Goal: Task Accomplishment & Management: Manage account settings

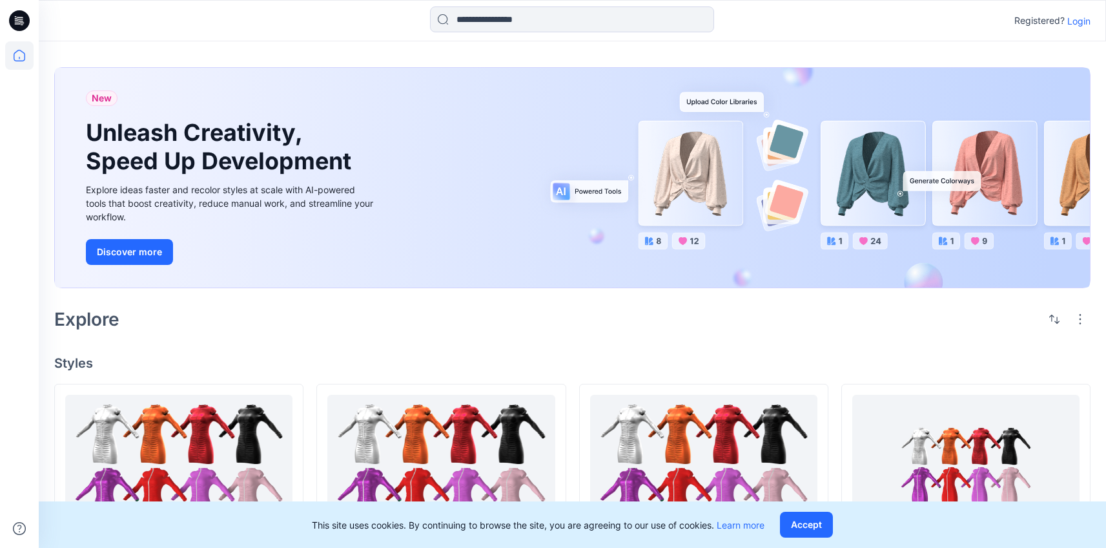
click at [1079, 26] on p "Login" at bounding box center [1079, 21] width 23 height 14
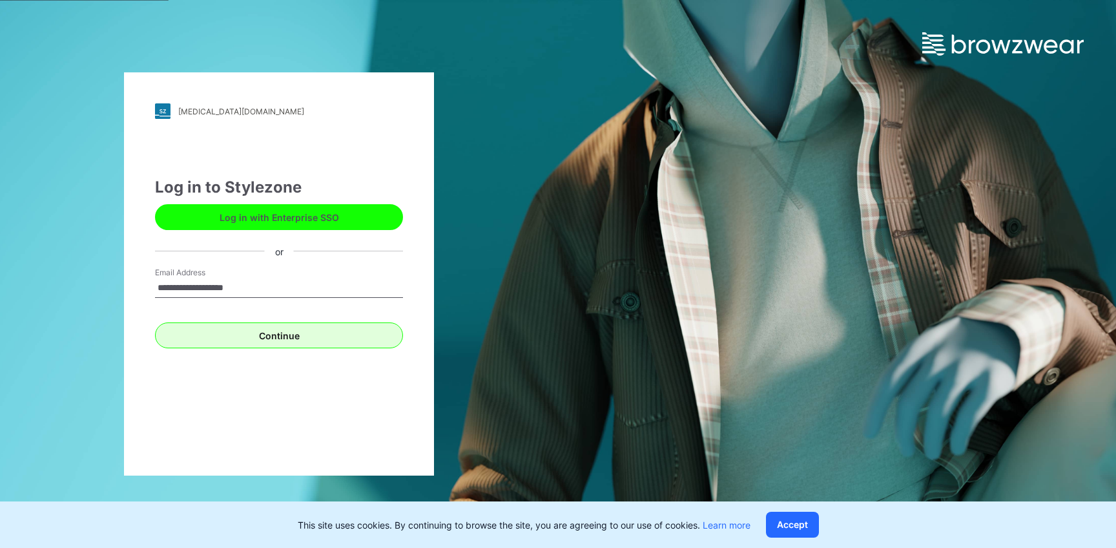
type input "**********"
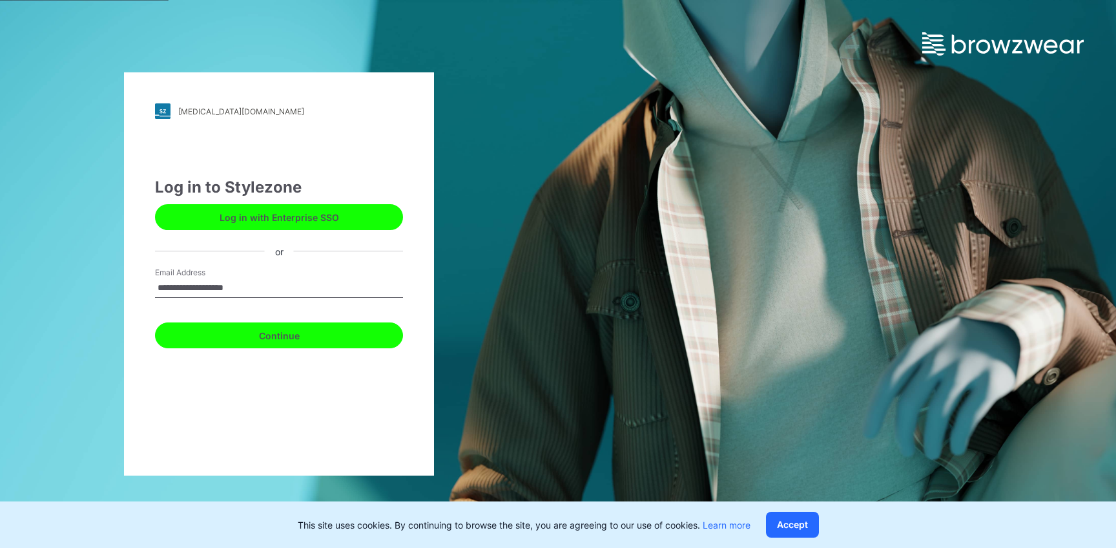
click at [360, 326] on button "Continue" at bounding box center [279, 335] width 248 height 26
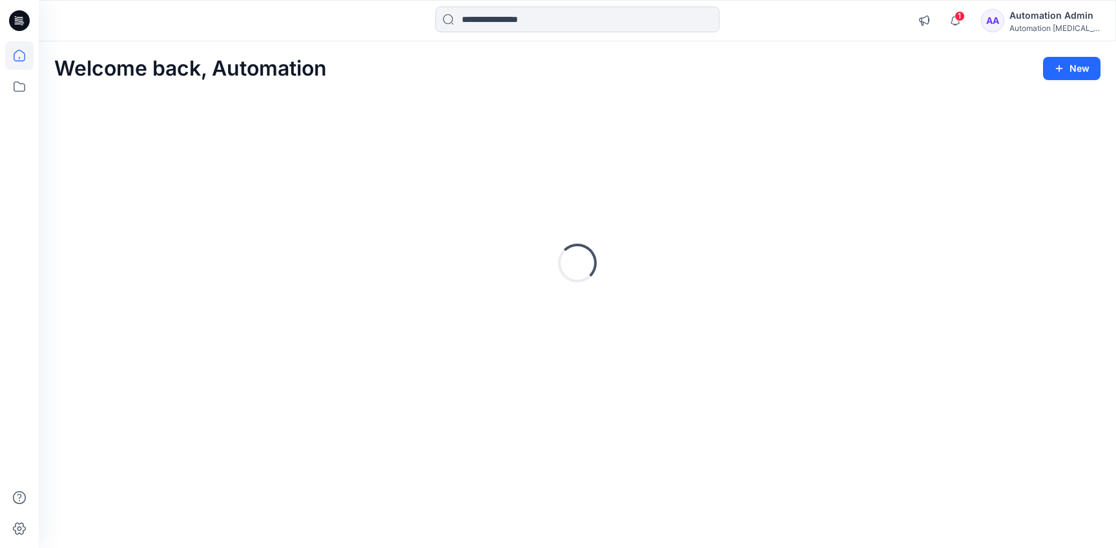
click at [1052, 14] on div "Automation Admin" at bounding box center [1054, 16] width 90 height 16
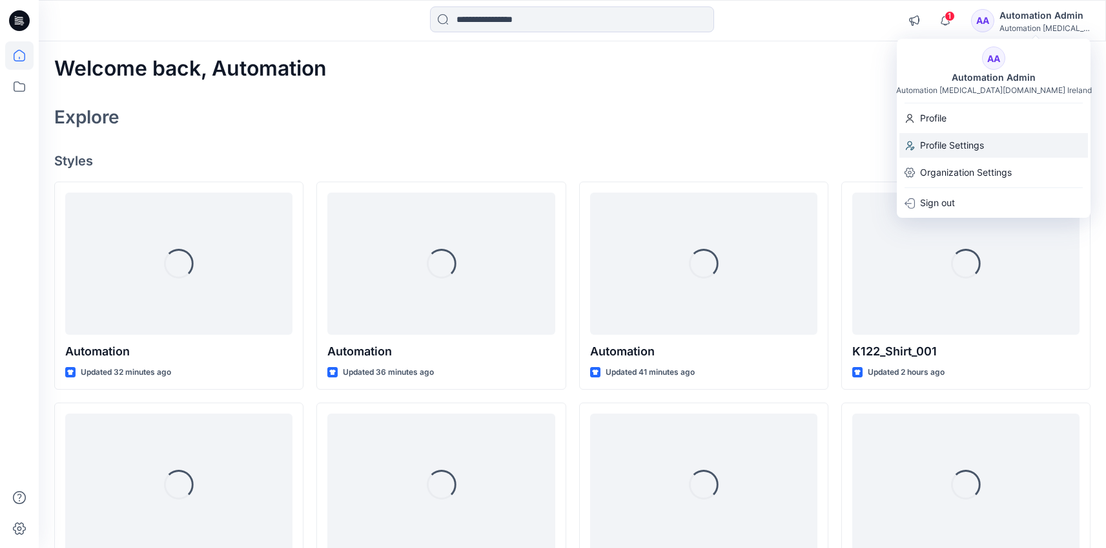
click at [995, 138] on div "Profile Settings" at bounding box center [994, 145] width 189 height 25
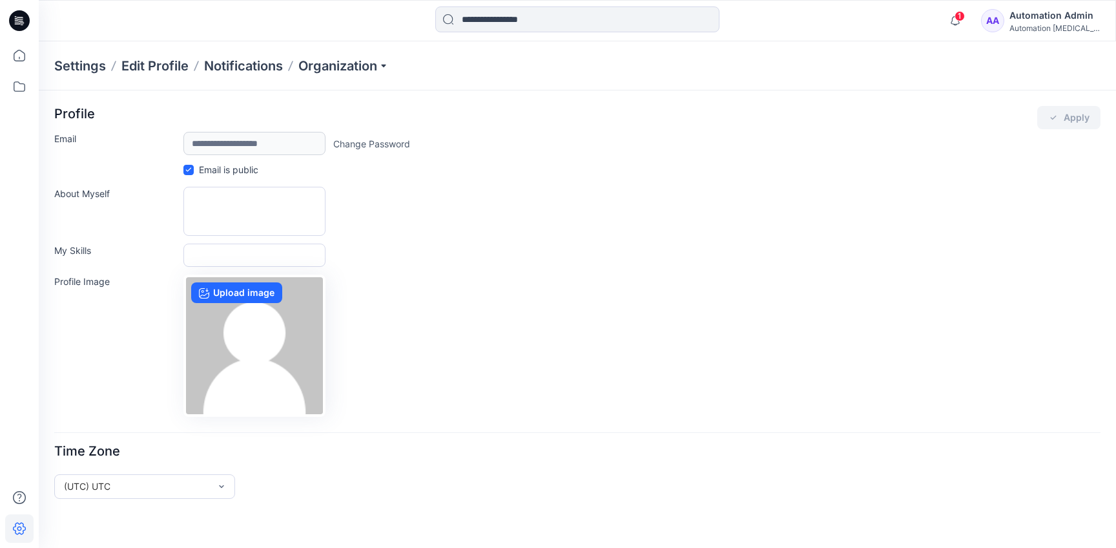
click at [1031, 18] on div "Automation Admin" at bounding box center [1054, 16] width 90 height 16
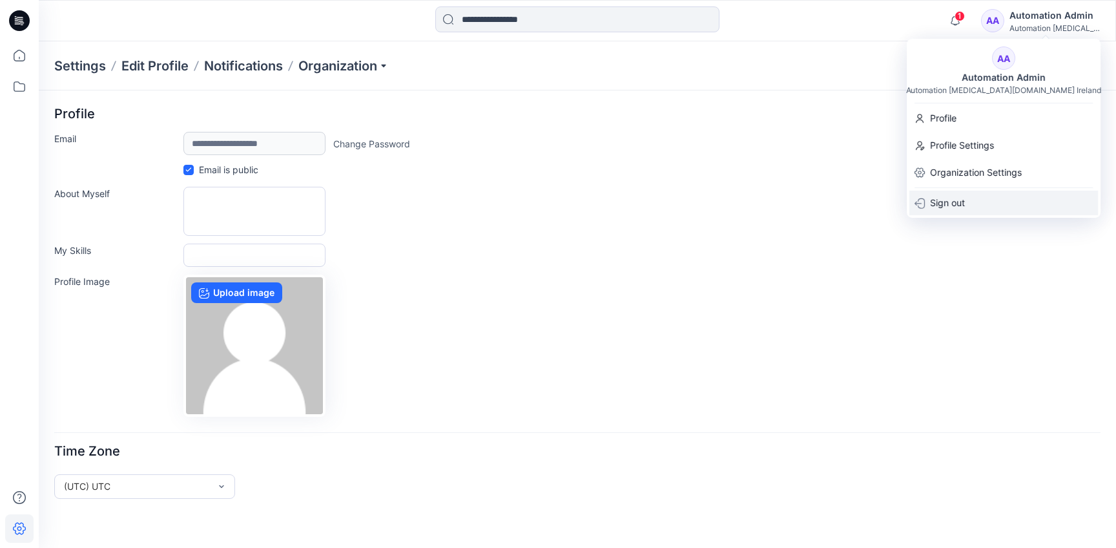
click at [1000, 197] on div "Sign out" at bounding box center [1003, 203] width 189 height 25
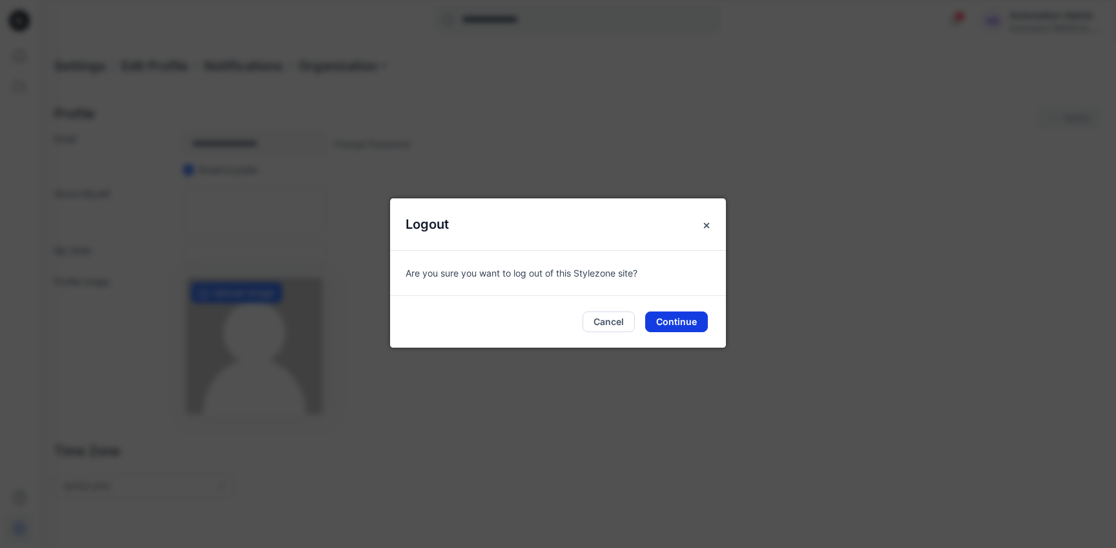
click at [683, 326] on button "Continue" at bounding box center [676, 321] width 63 height 21
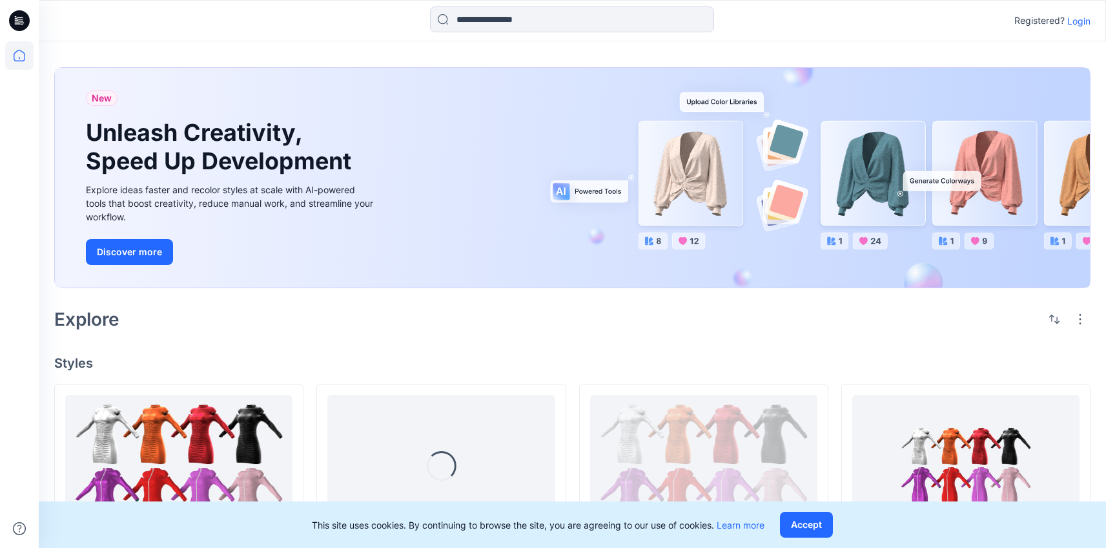
click at [1081, 21] on p "Login" at bounding box center [1079, 21] width 23 height 14
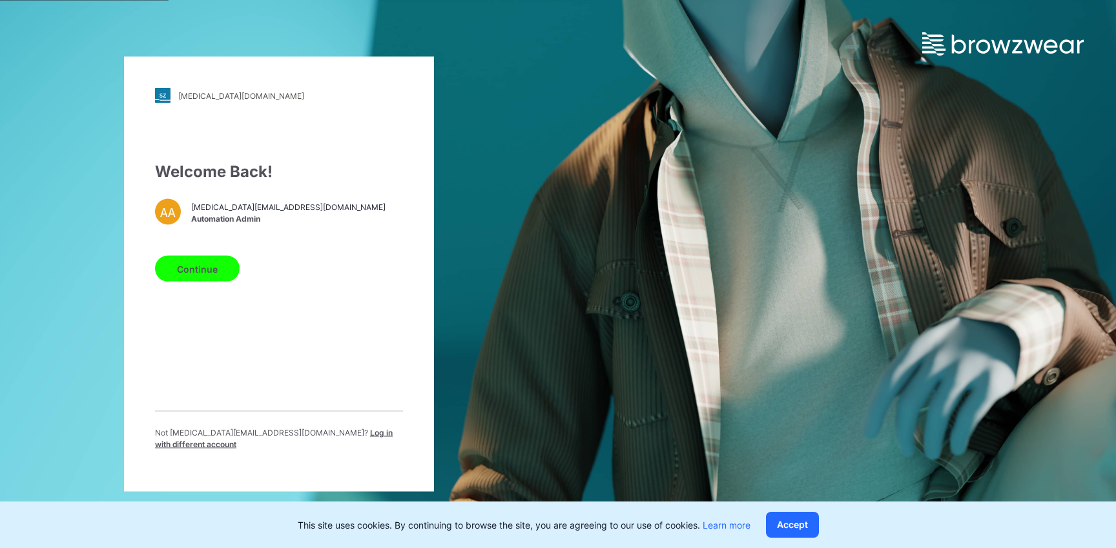
click at [337, 437] on span "Log in with different account" at bounding box center [274, 438] width 238 height 21
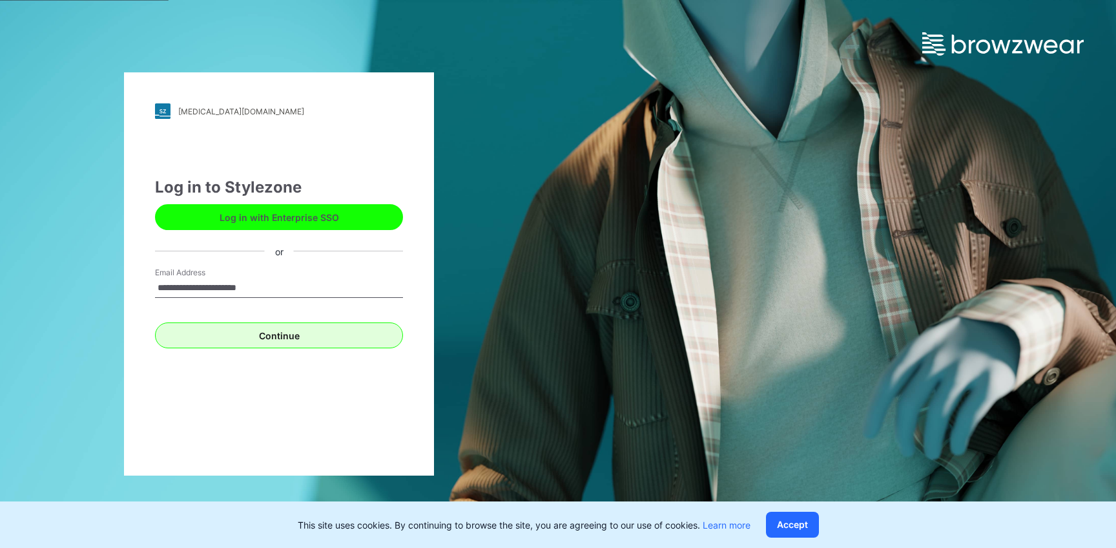
type input "**********"
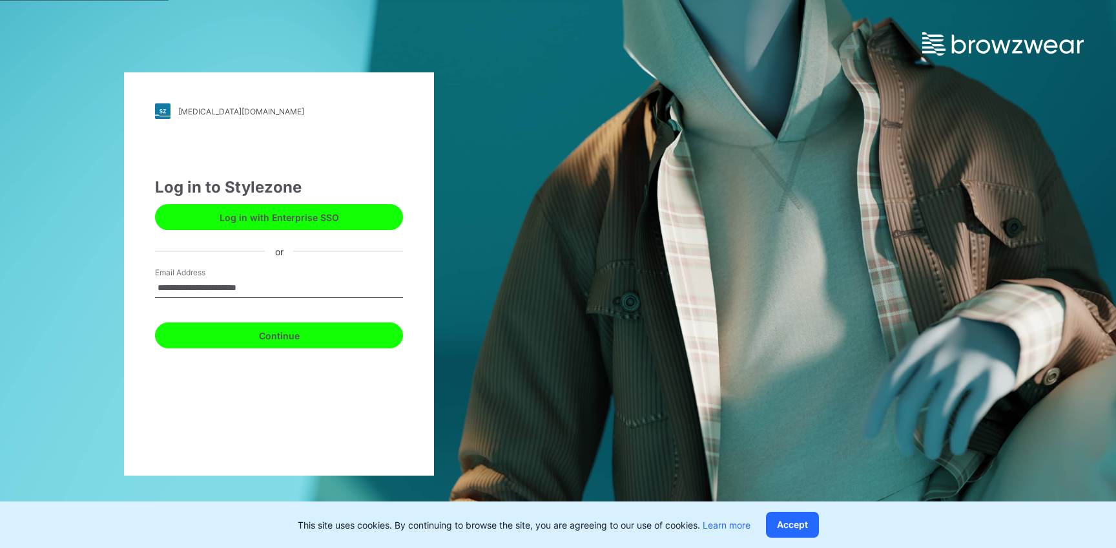
click at [274, 336] on button "Continue" at bounding box center [279, 335] width 248 height 26
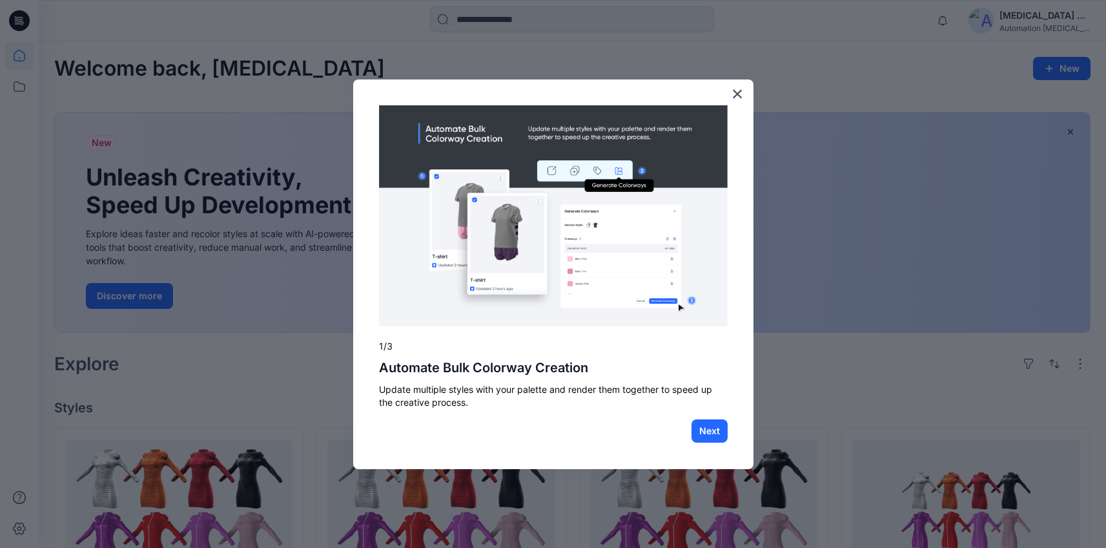
scroll to position [457, 0]
